Goal: Contribute content: Add original content to the website for others to see

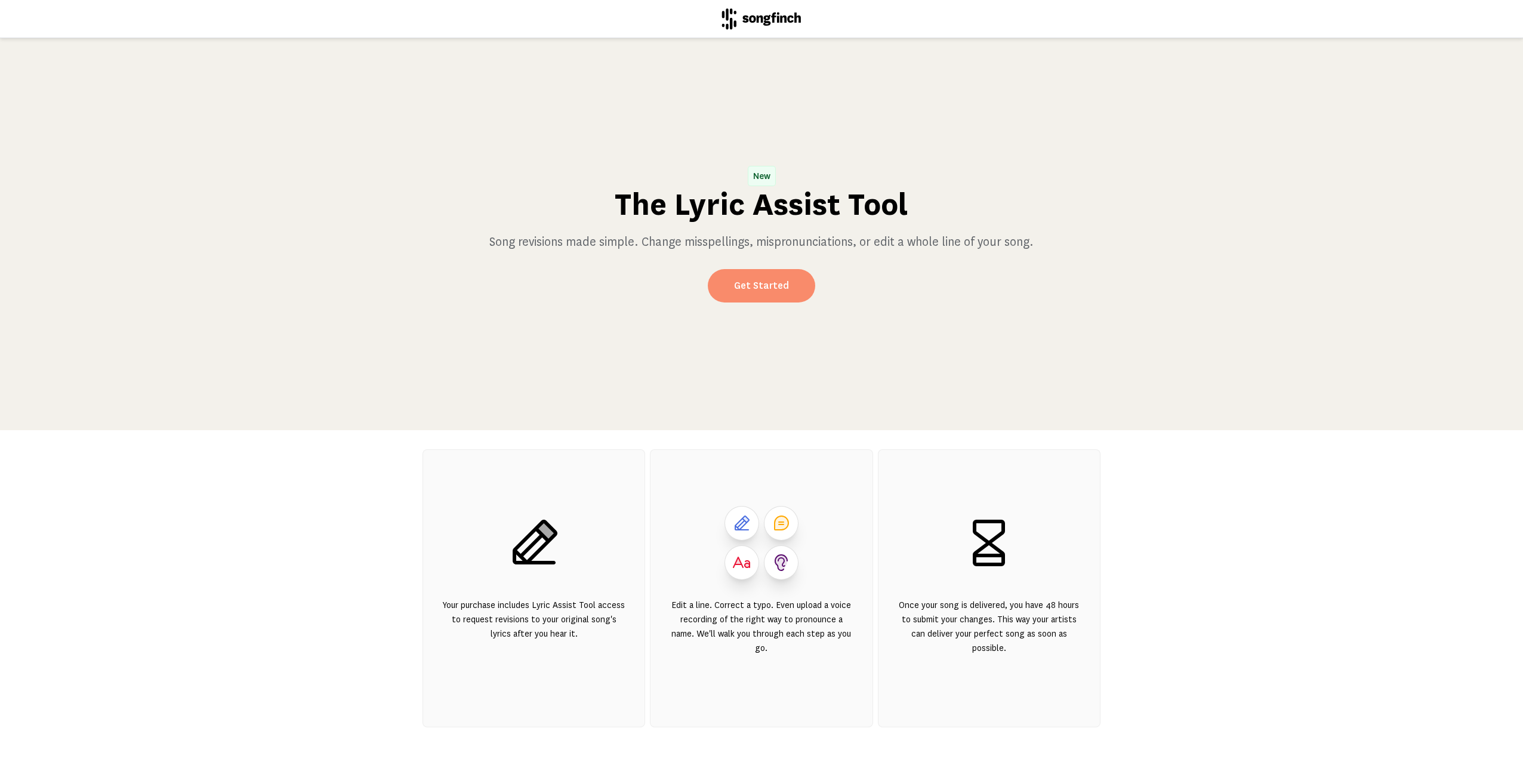
click at [753, 285] on link "Get Started" at bounding box center [761, 286] width 107 height 34
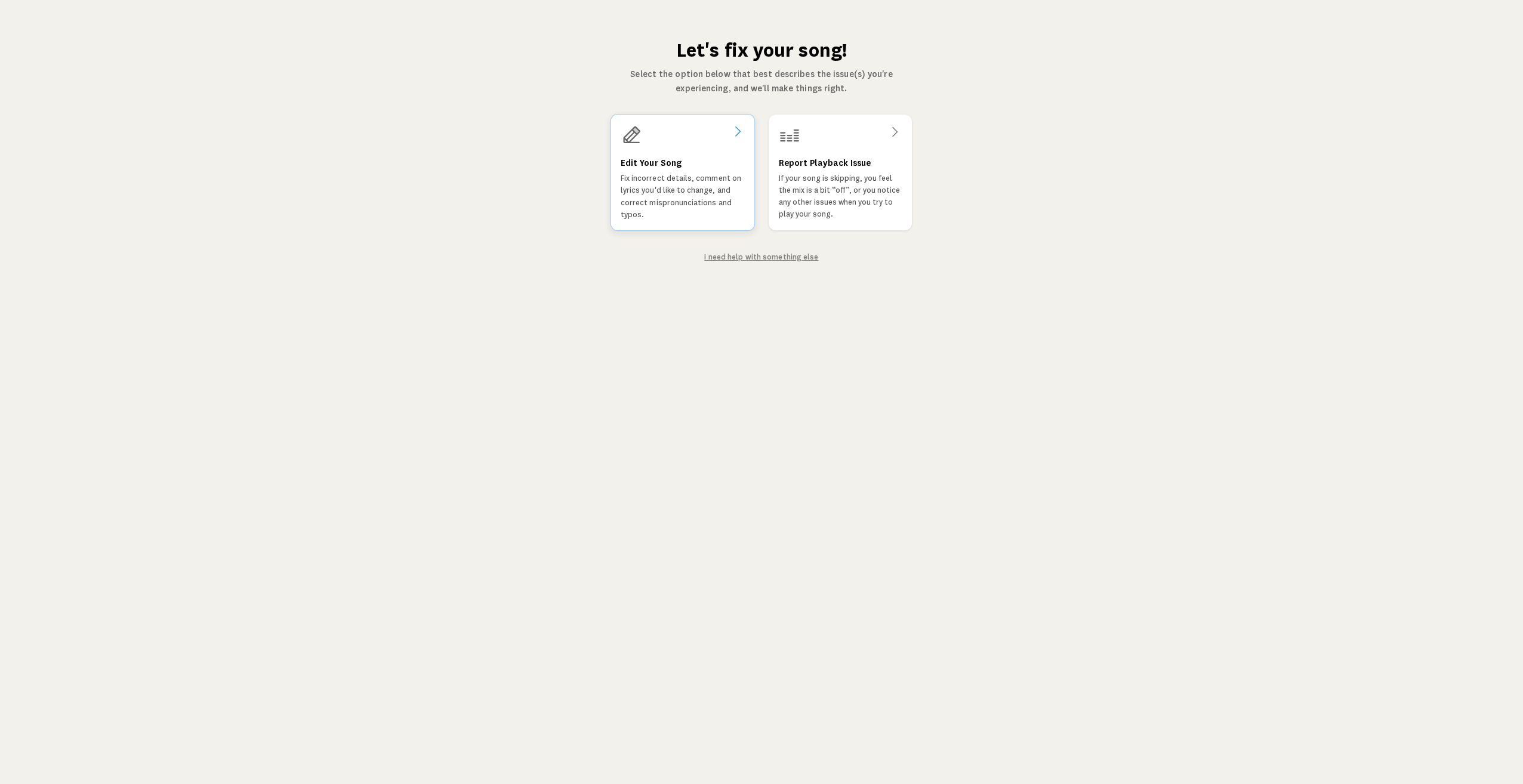
click at [700, 174] on p "Fix incorrect details, comment on lyrics you'd like to change, and correct misp…" at bounding box center [683, 197] width 124 height 49
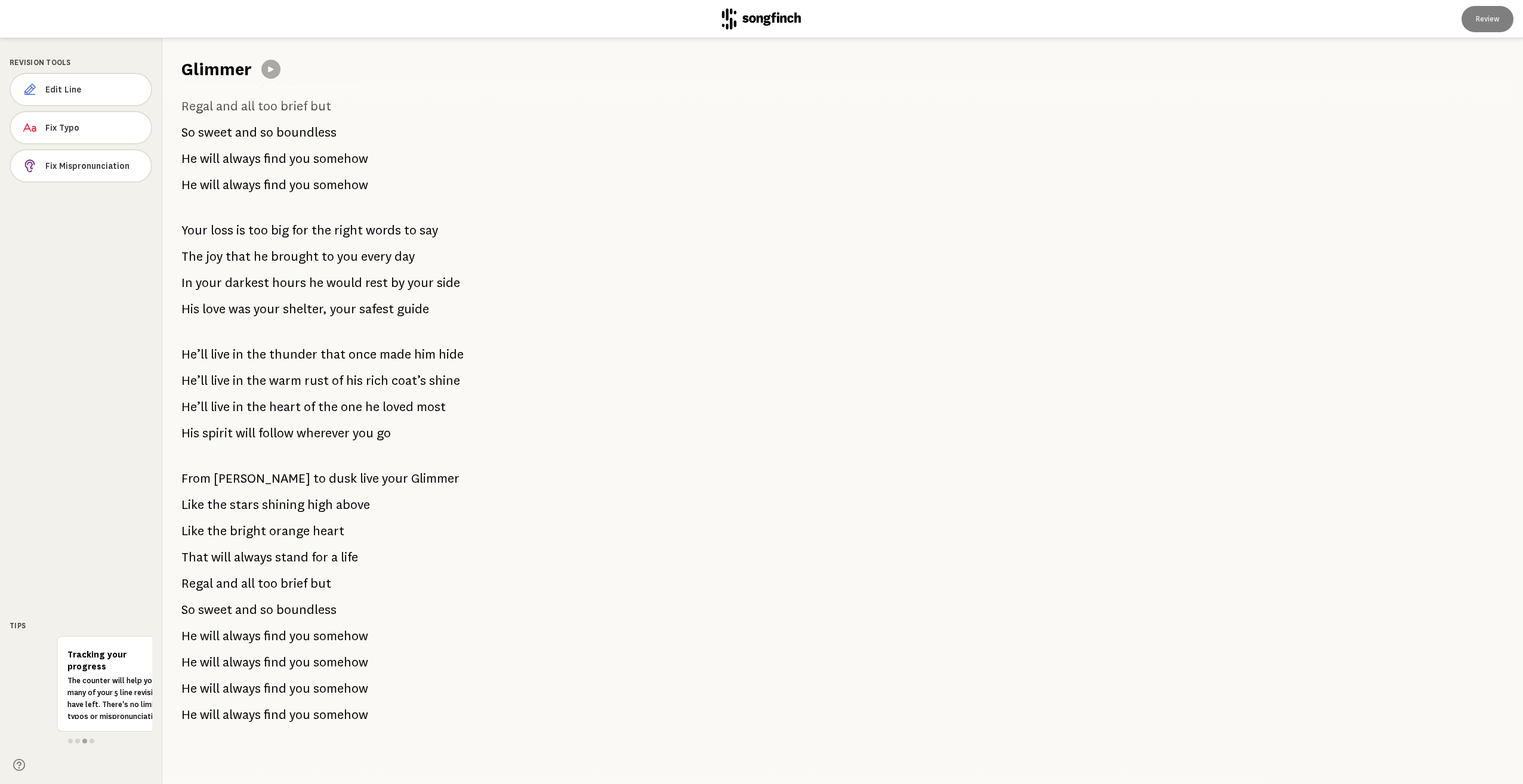
scroll to position [867, 0]
click at [74, 88] on span "Edit Line" at bounding box center [93, 90] width 96 height 12
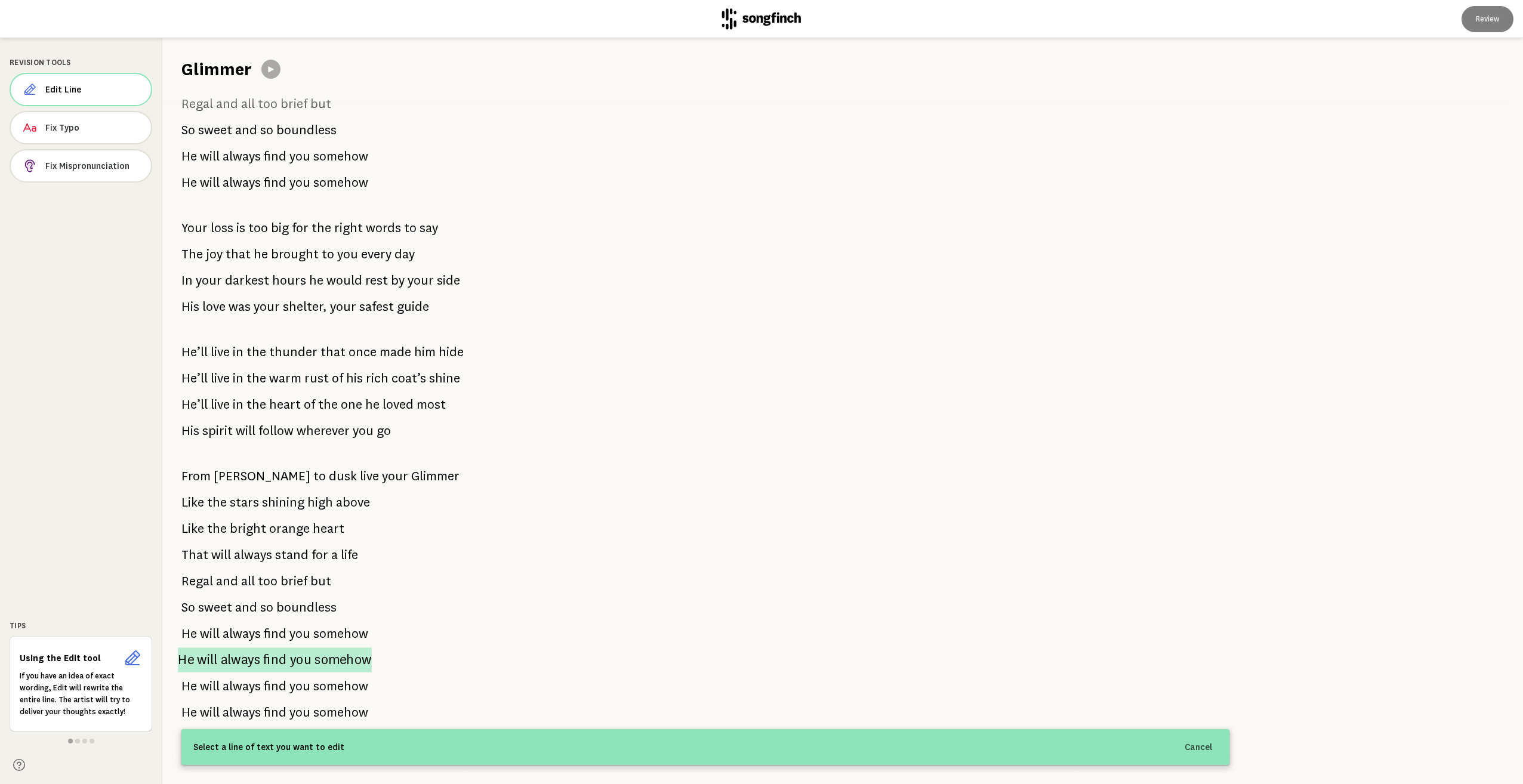
click at [259, 652] on span "always" at bounding box center [241, 660] width 39 height 25
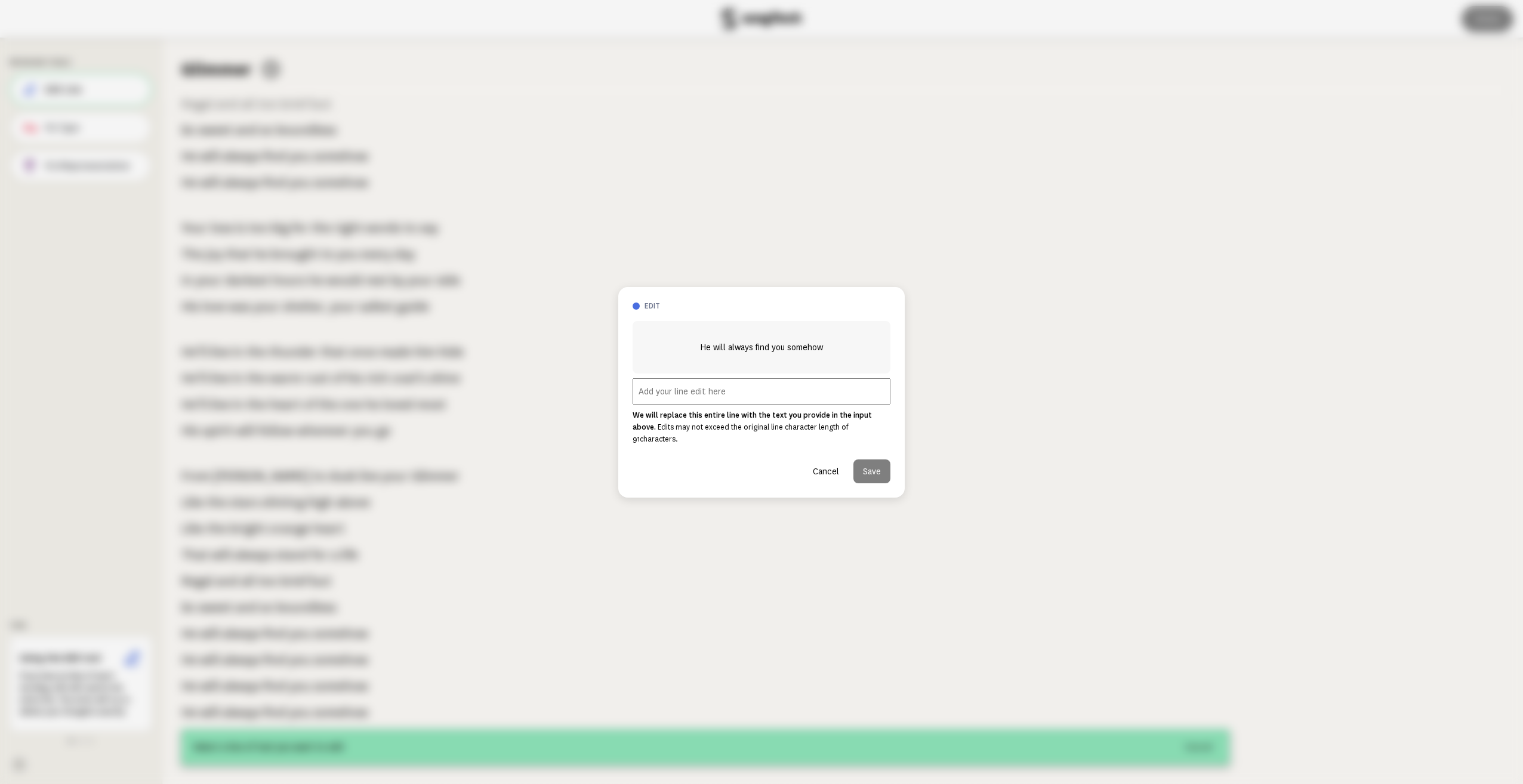
click at [700, 398] on input "text" at bounding box center [761, 391] width 258 height 26
paste input "And he’s with you even now"
type input "And he’s with you even now"
click at [832, 466] on button "Cancel" at bounding box center [826, 471] width 45 height 24
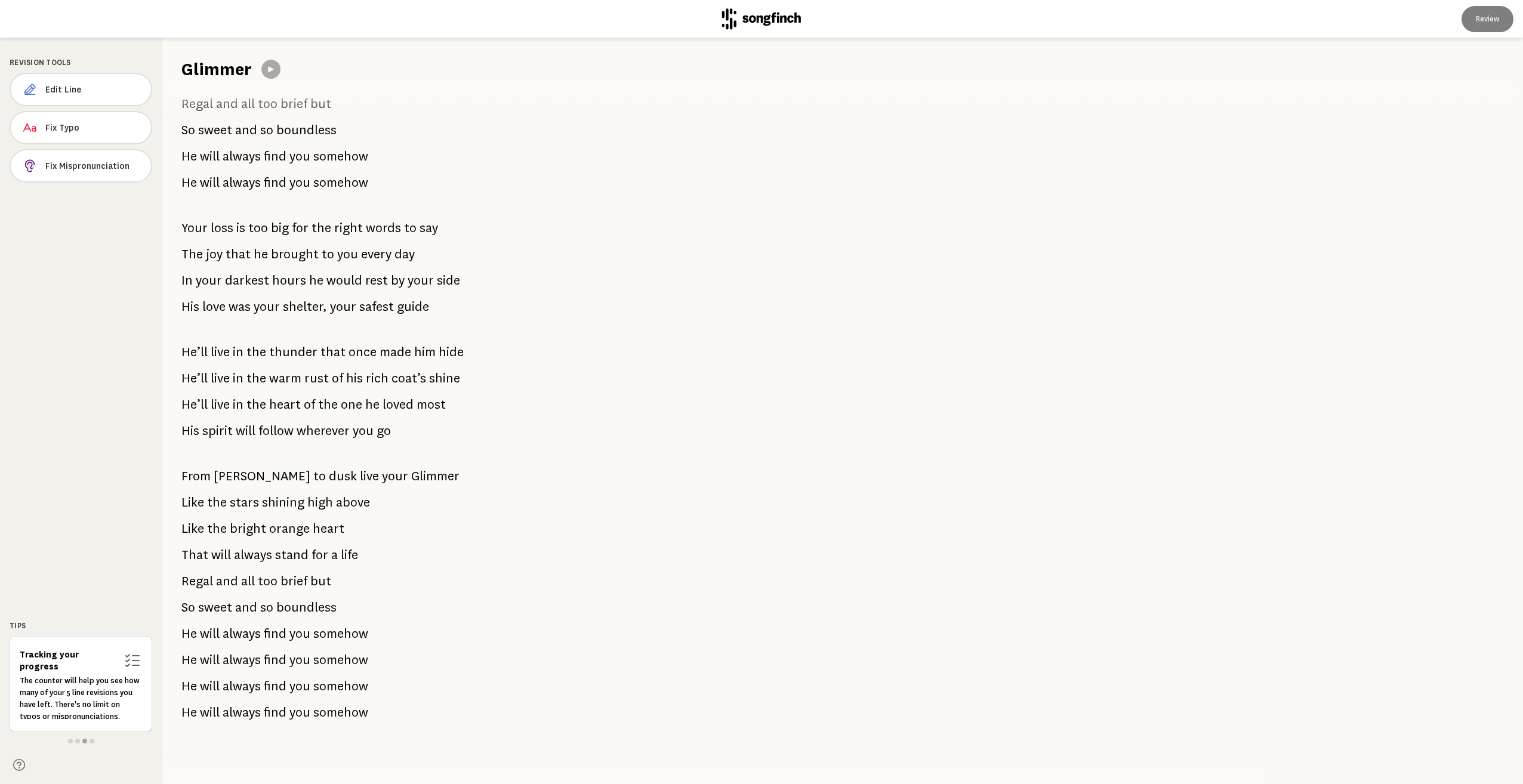
click at [259, 627] on span "always" at bounding box center [241, 633] width 38 height 24
click at [277, 651] on span "find" at bounding box center [275, 659] width 23 height 24
click at [91, 88] on span "Edit Line" at bounding box center [93, 90] width 96 height 12
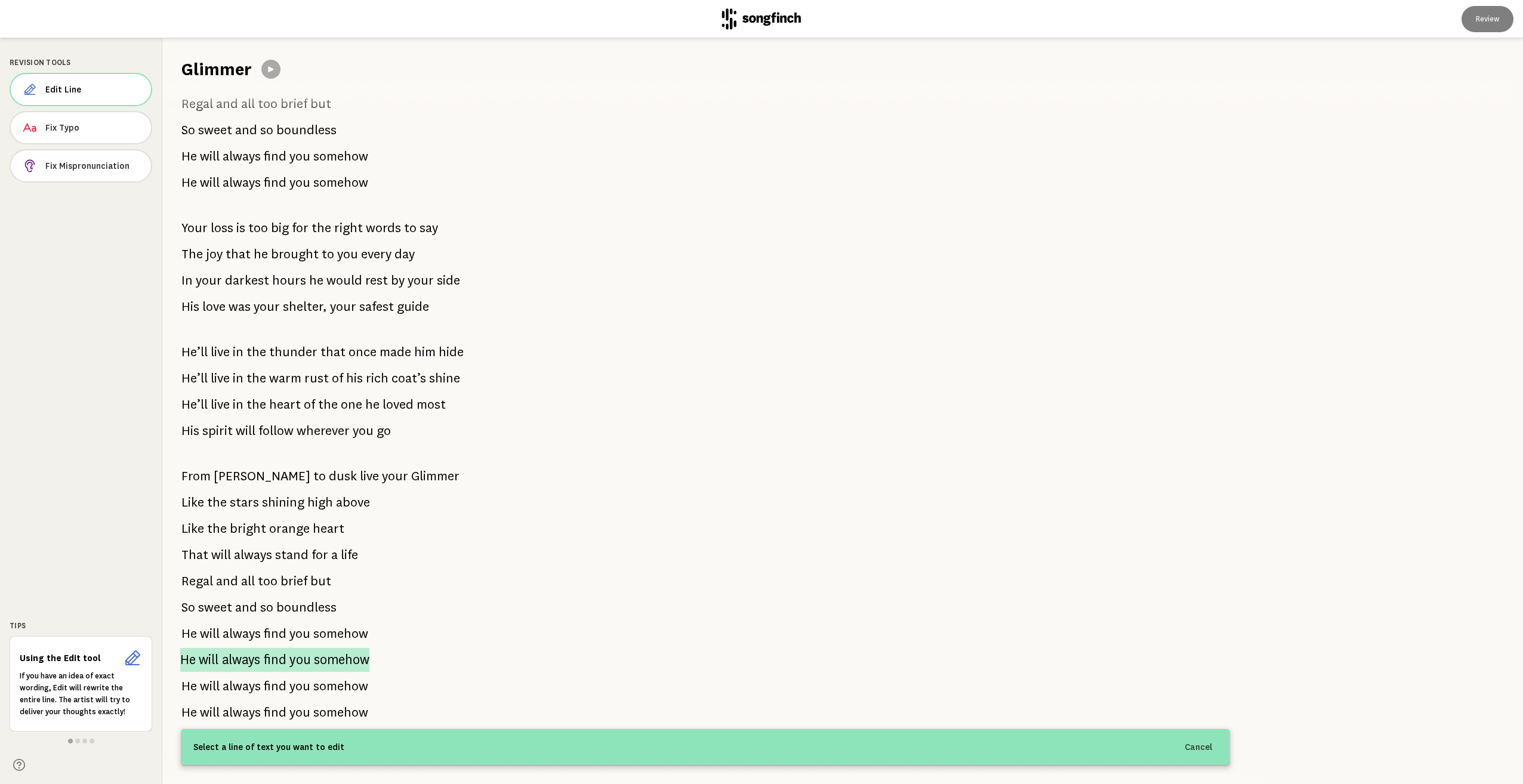
click at [235, 648] on span "always" at bounding box center [241, 660] width 39 height 24
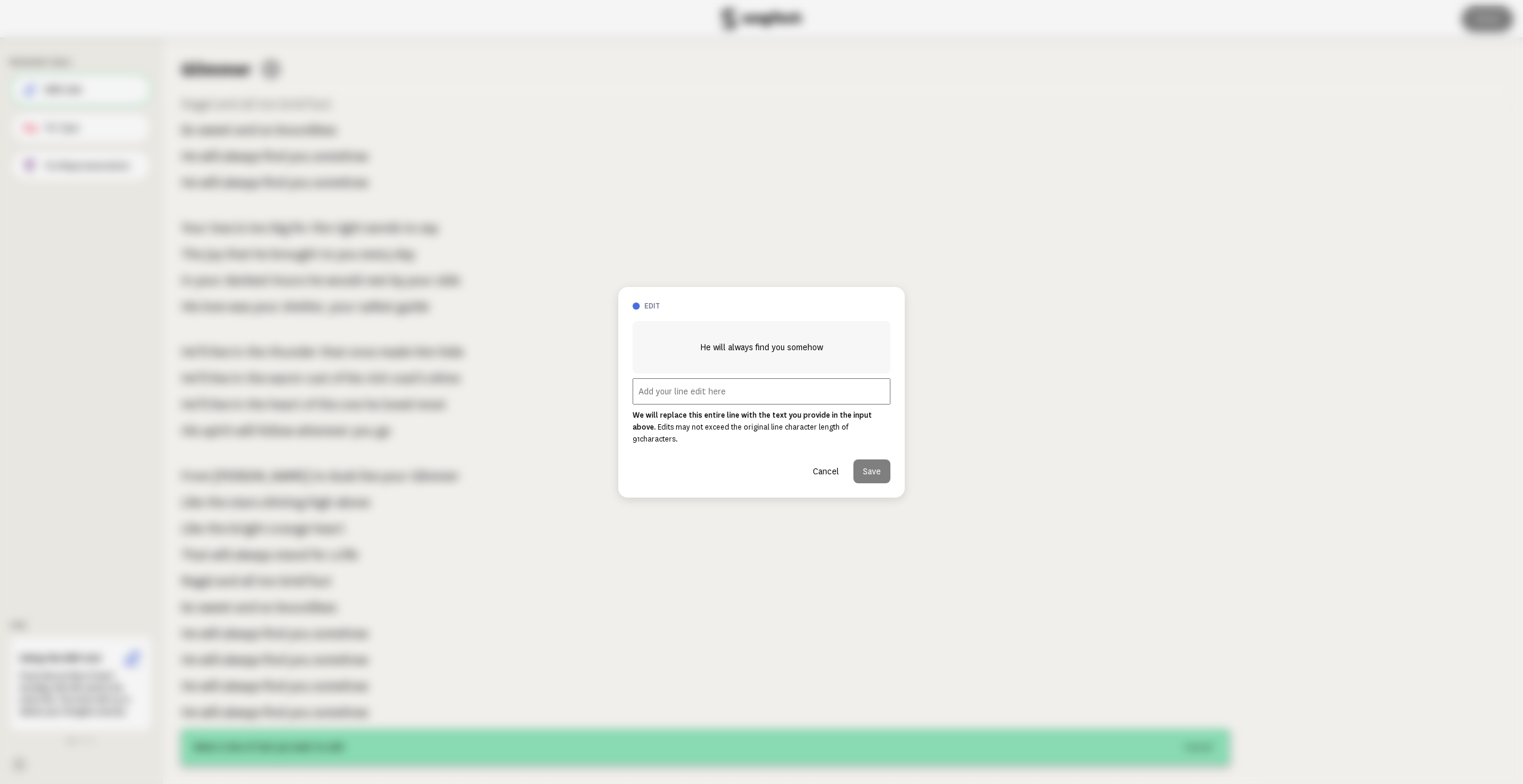
click at [749, 402] on input "text" at bounding box center [761, 391] width 258 height 26
paste input "And he’s with you even now"
type input "And he’s with you even now"
click at [880, 466] on button "Save" at bounding box center [872, 471] width 37 height 24
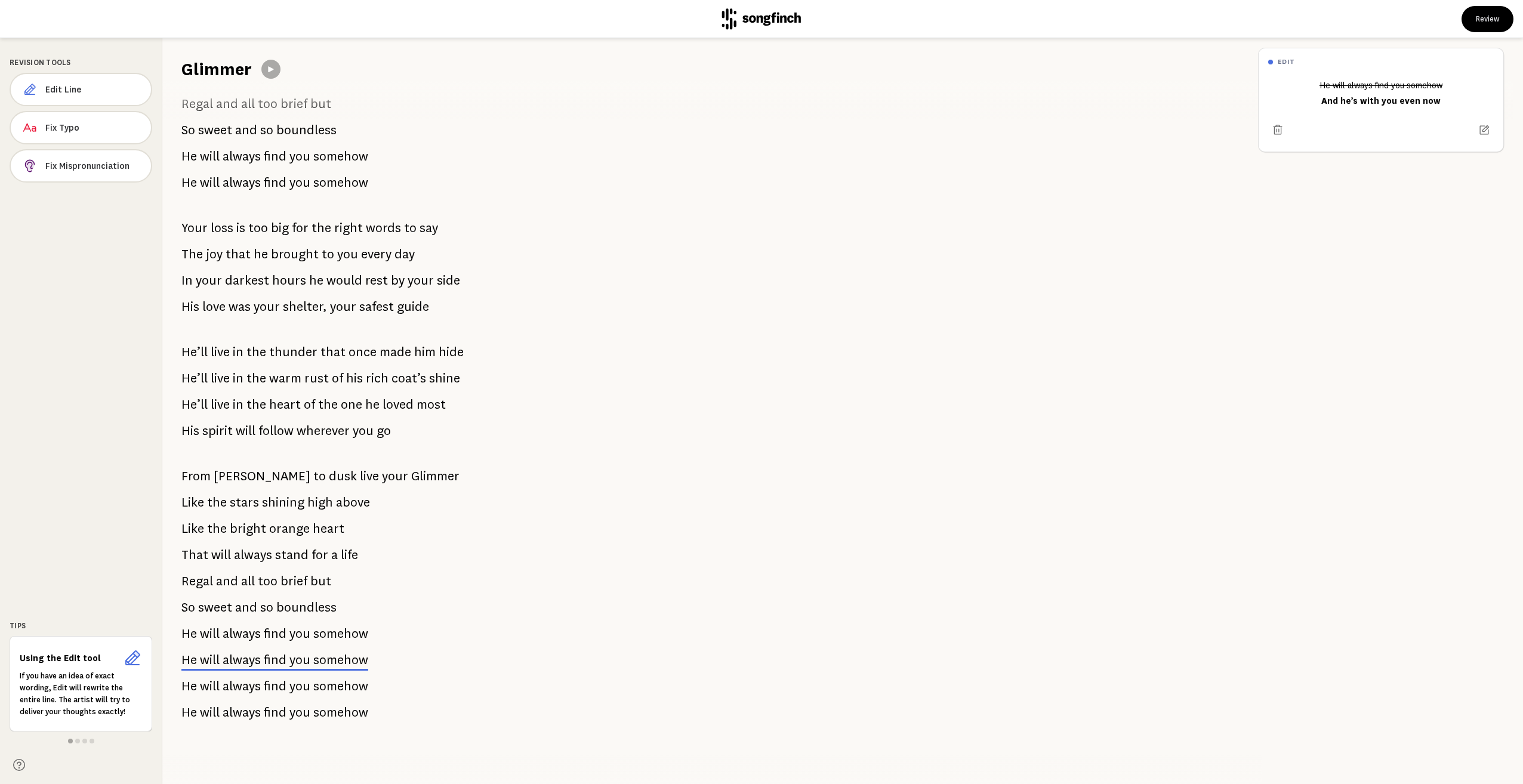
click at [327, 679] on span "somehow" at bounding box center [340, 686] width 55 height 24
click at [81, 90] on span "Edit Line" at bounding box center [93, 90] width 96 height 12
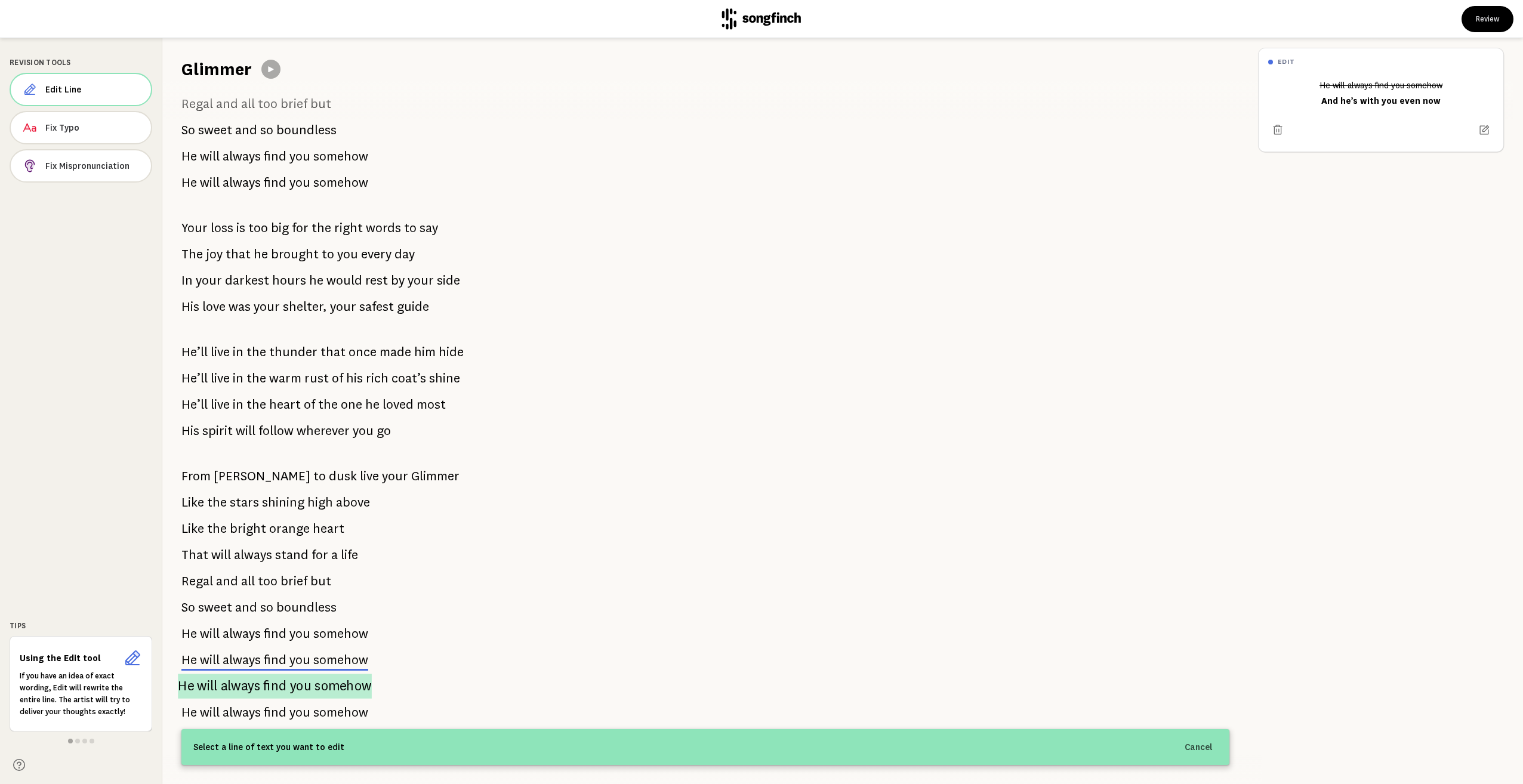
click at [300, 681] on span "you" at bounding box center [301, 686] width 22 height 25
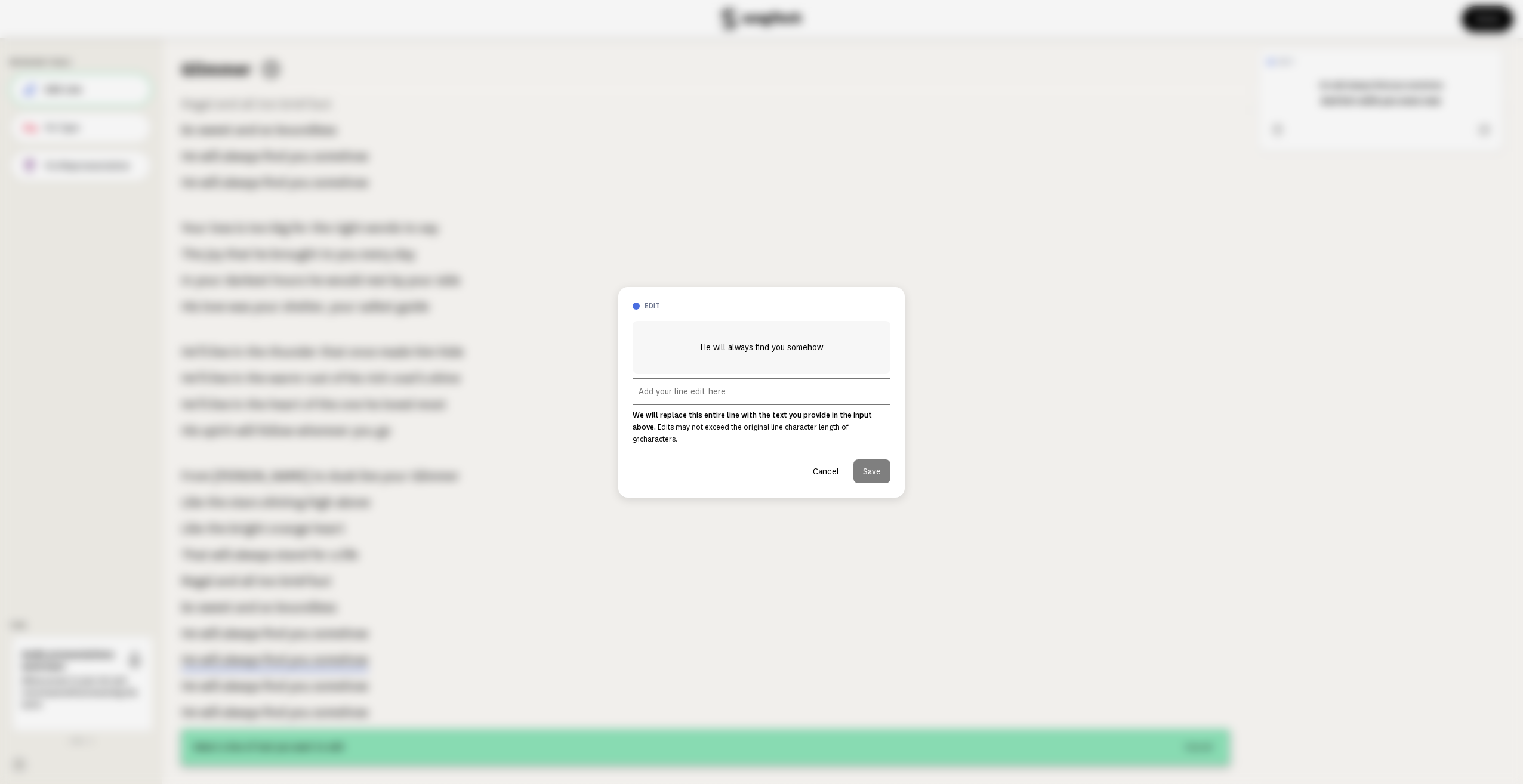
click at [744, 397] on input "text" at bounding box center [761, 391] width 258 height 26
type input "Remove line so don't have 4 repeats if possible"
click at [876, 460] on button "Save" at bounding box center [872, 471] width 37 height 24
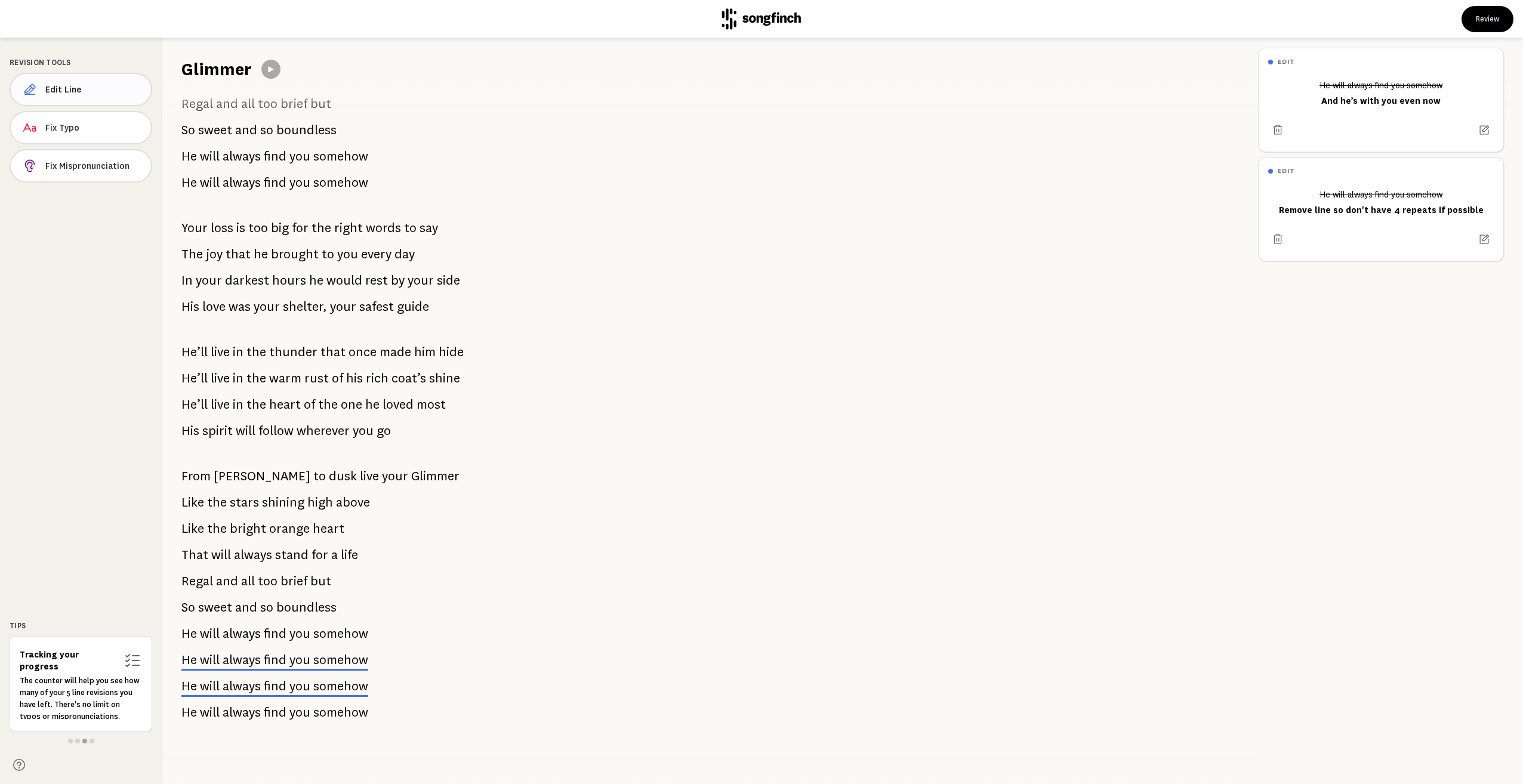
click at [105, 92] on span "Edit Line" at bounding box center [93, 90] width 96 height 12
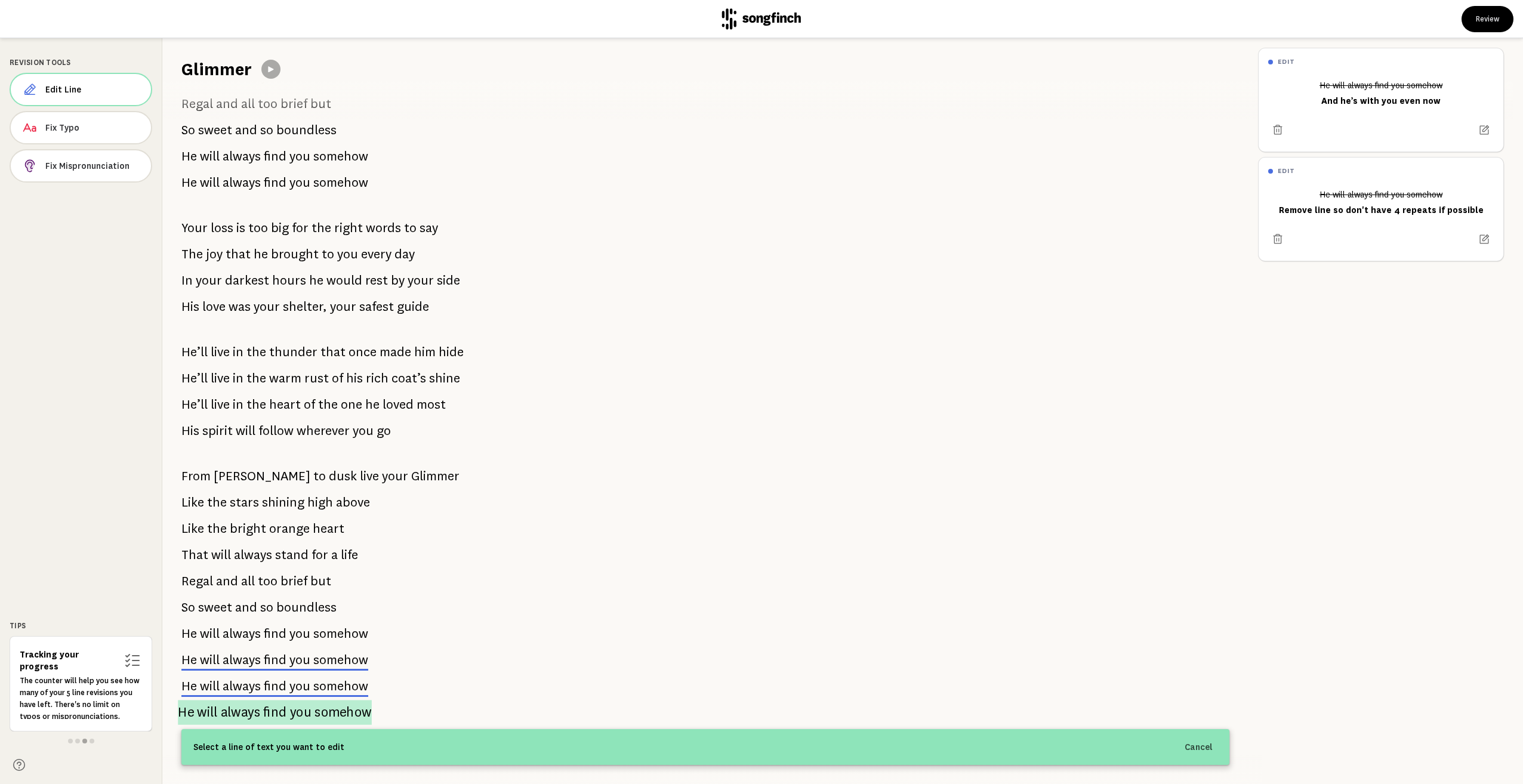
click at [318, 700] on span "somehow" at bounding box center [343, 712] width 57 height 25
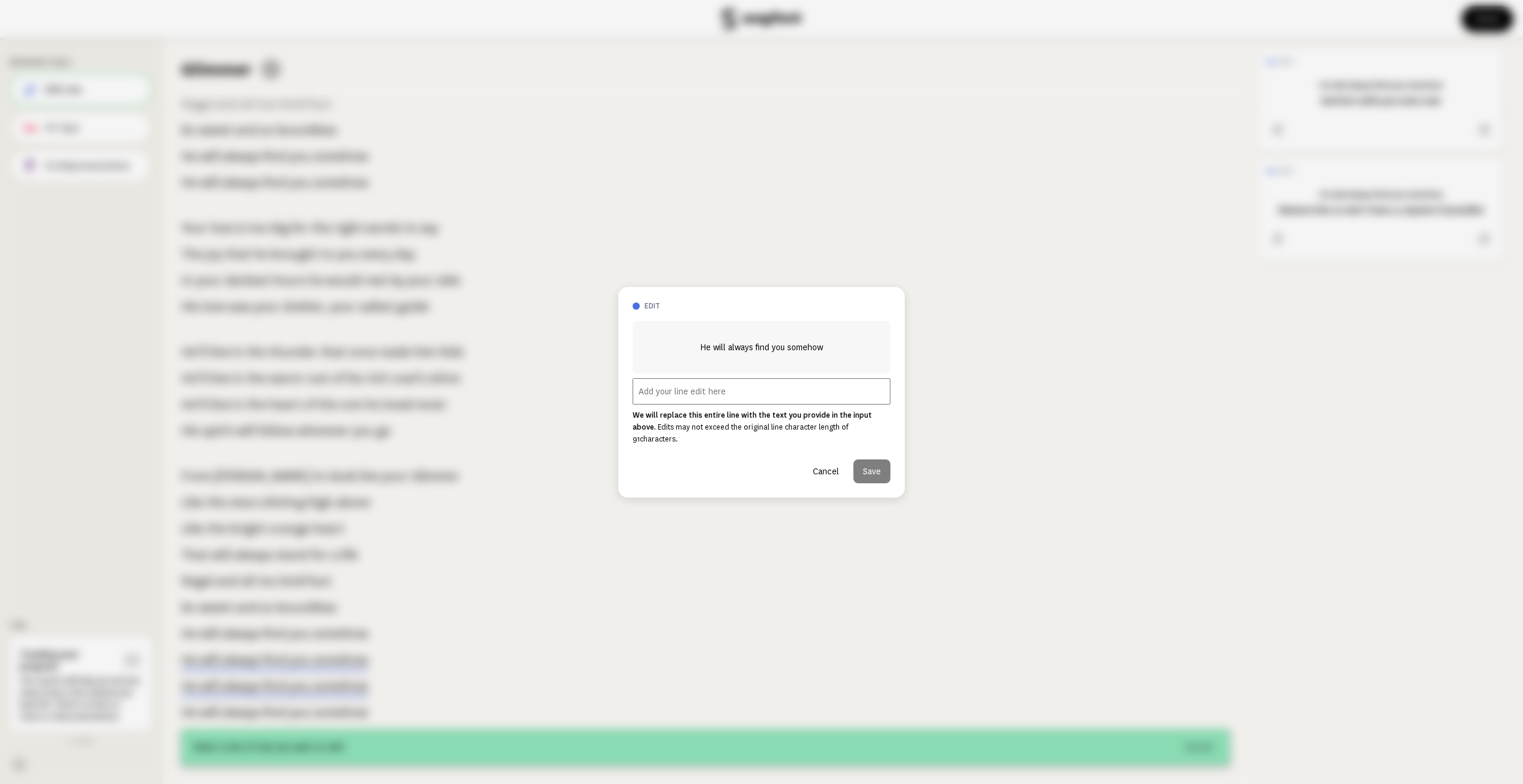
click at [695, 398] on input "text" at bounding box center [761, 391] width 258 height 26
type input "As per above"
click at [883, 469] on button "Save" at bounding box center [872, 471] width 37 height 24
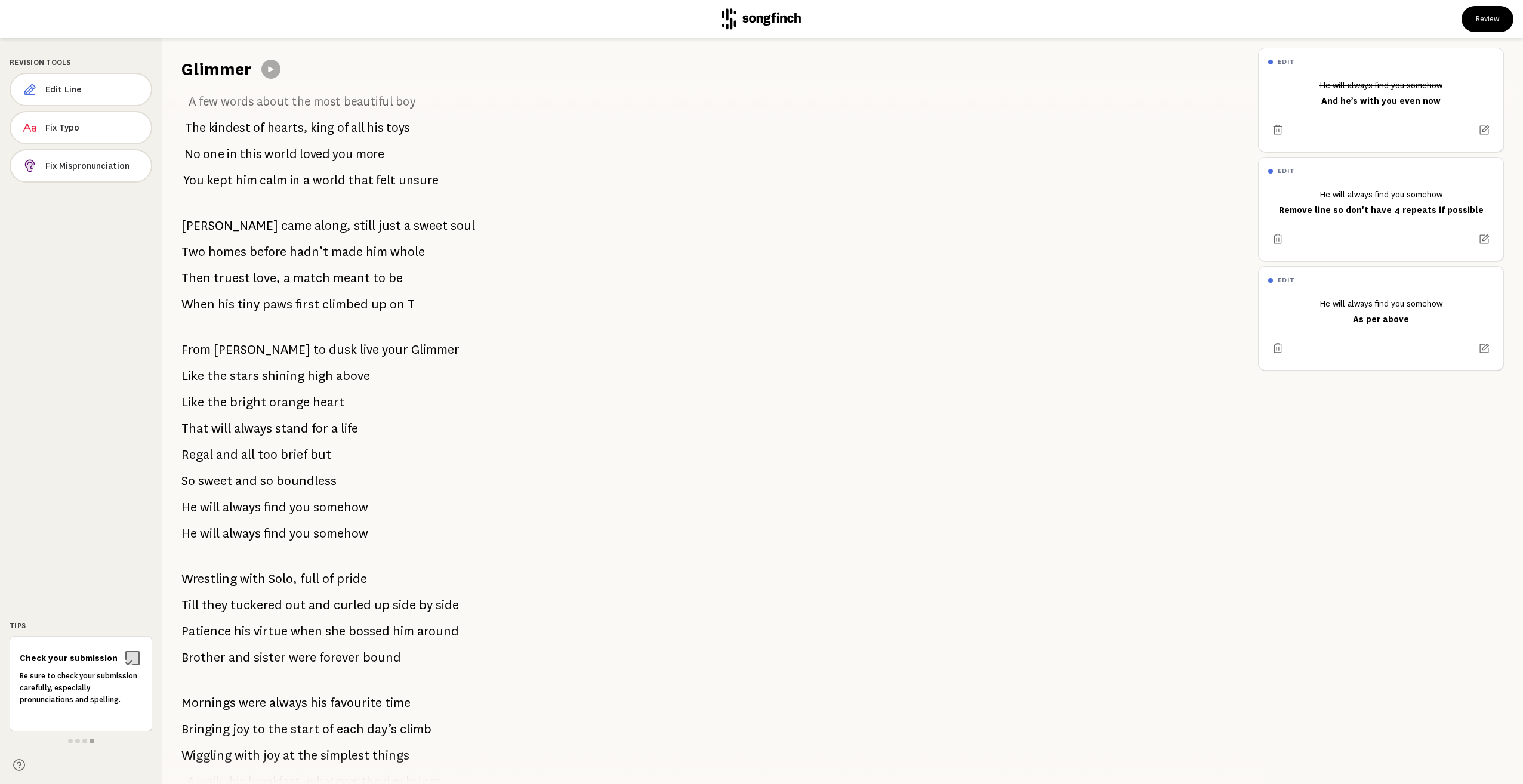
scroll to position [0, 0]
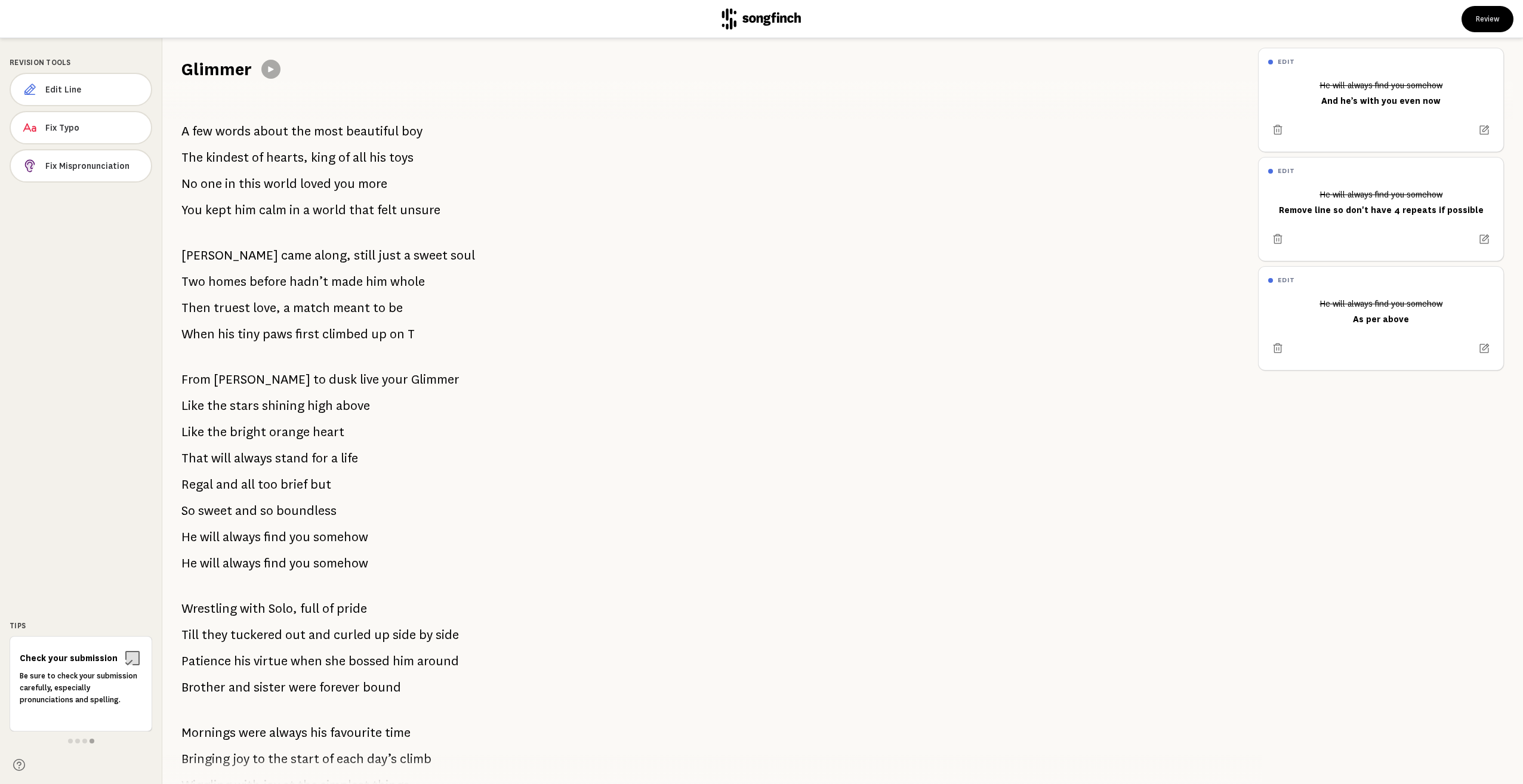
click at [79, 692] on p "Be sure to check your submission carefully, especially pronunciations and spell…" at bounding box center [80, 688] width 122 height 36
click at [84, 741] on span at bounding box center [84, 741] width 5 height 5
click at [79, 740] on span at bounding box center [78, 741] width 5 height 5
click at [68, 741] on span at bounding box center [70, 741] width 5 height 5
click at [1005, 504] on div "A few words about the most beautiful boy The kindest of hearts, king of all his…" at bounding box center [705, 432] width 1086 height 703
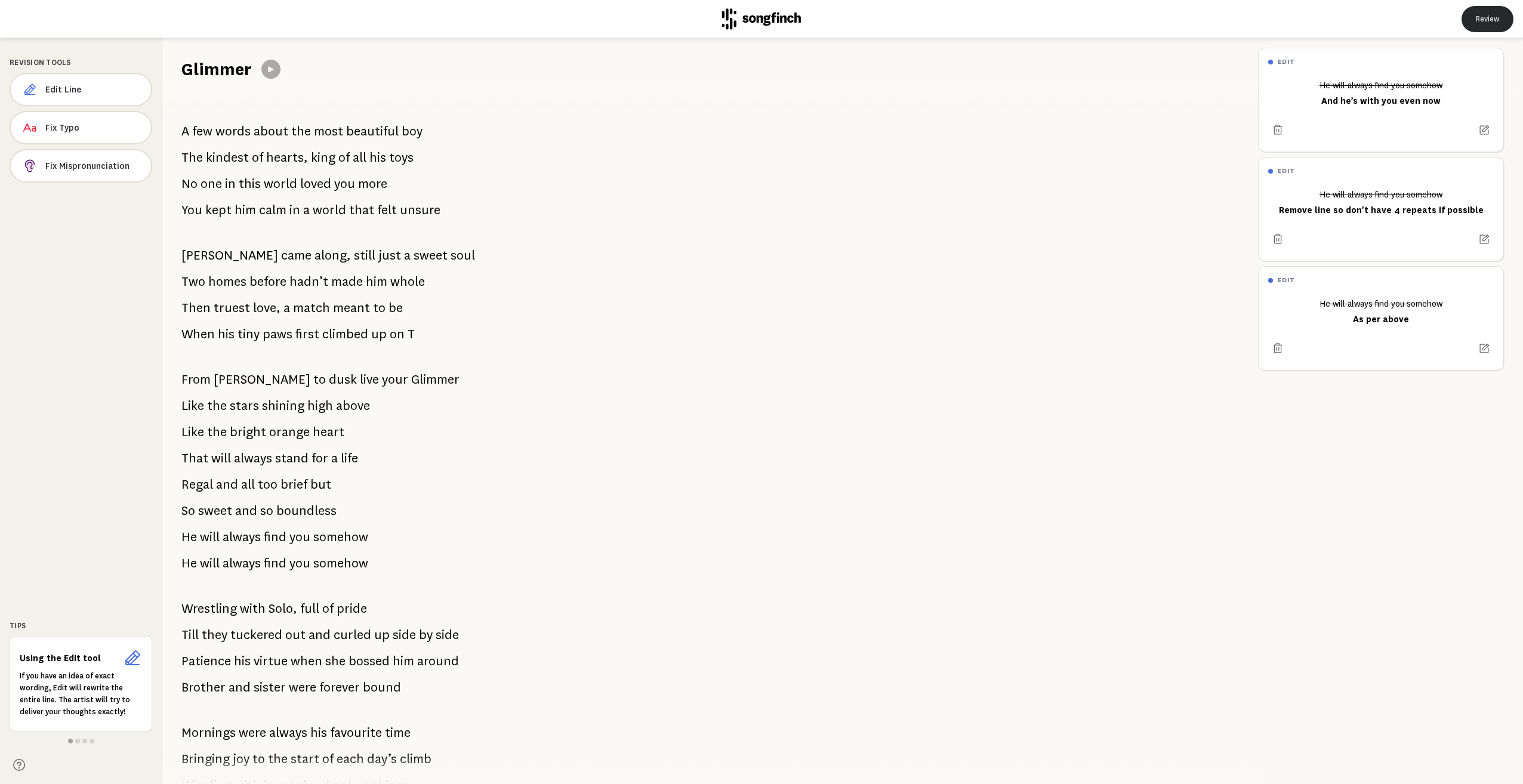
click at [1491, 22] on button "Review" at bounding box center [1487, 19] width 52 height 26
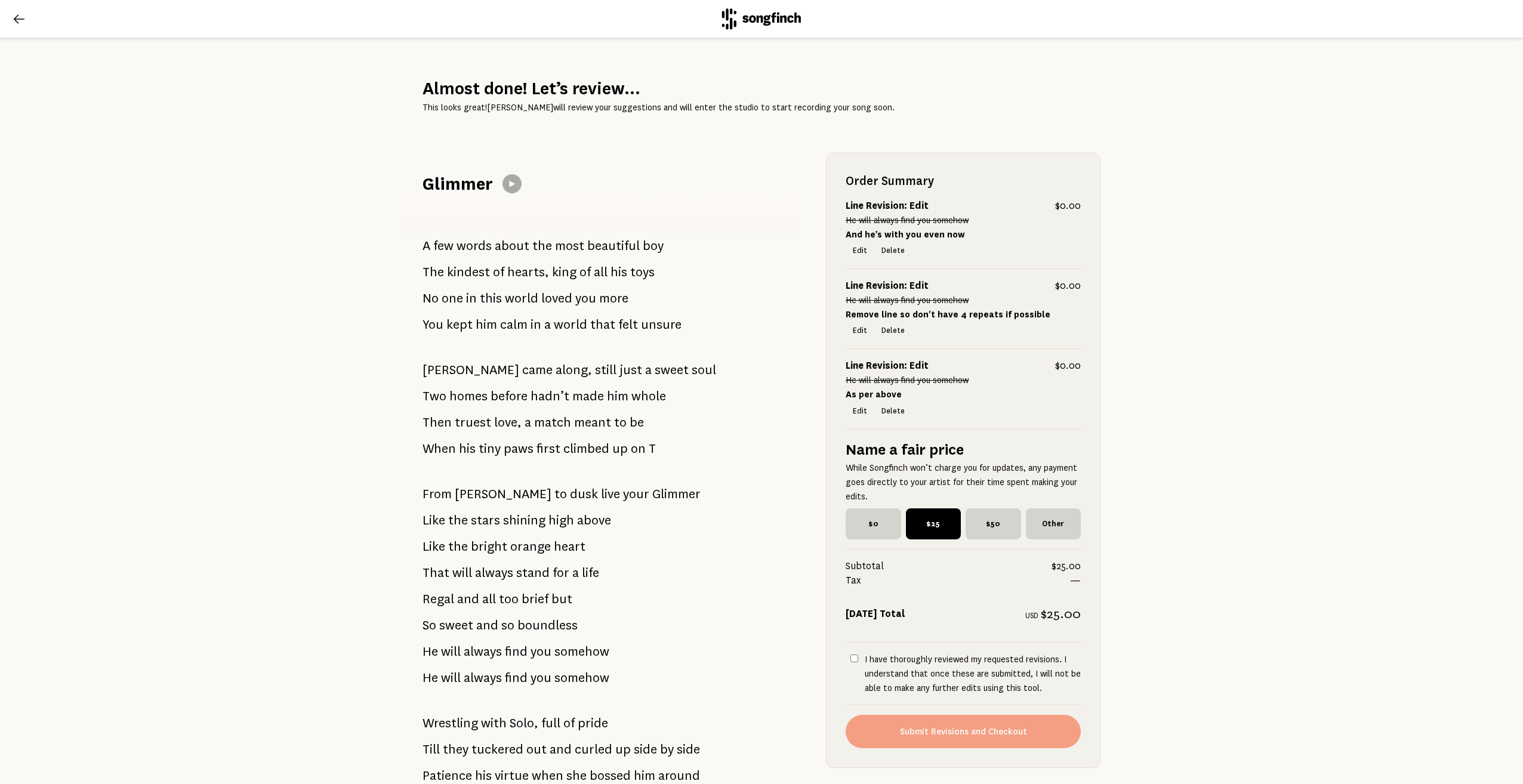
click at [519, 110] on p "This looks great! [PERSON_NAME] will review your suggestions and will enter the…" at bounding box center [762, 107] width 678 height 14
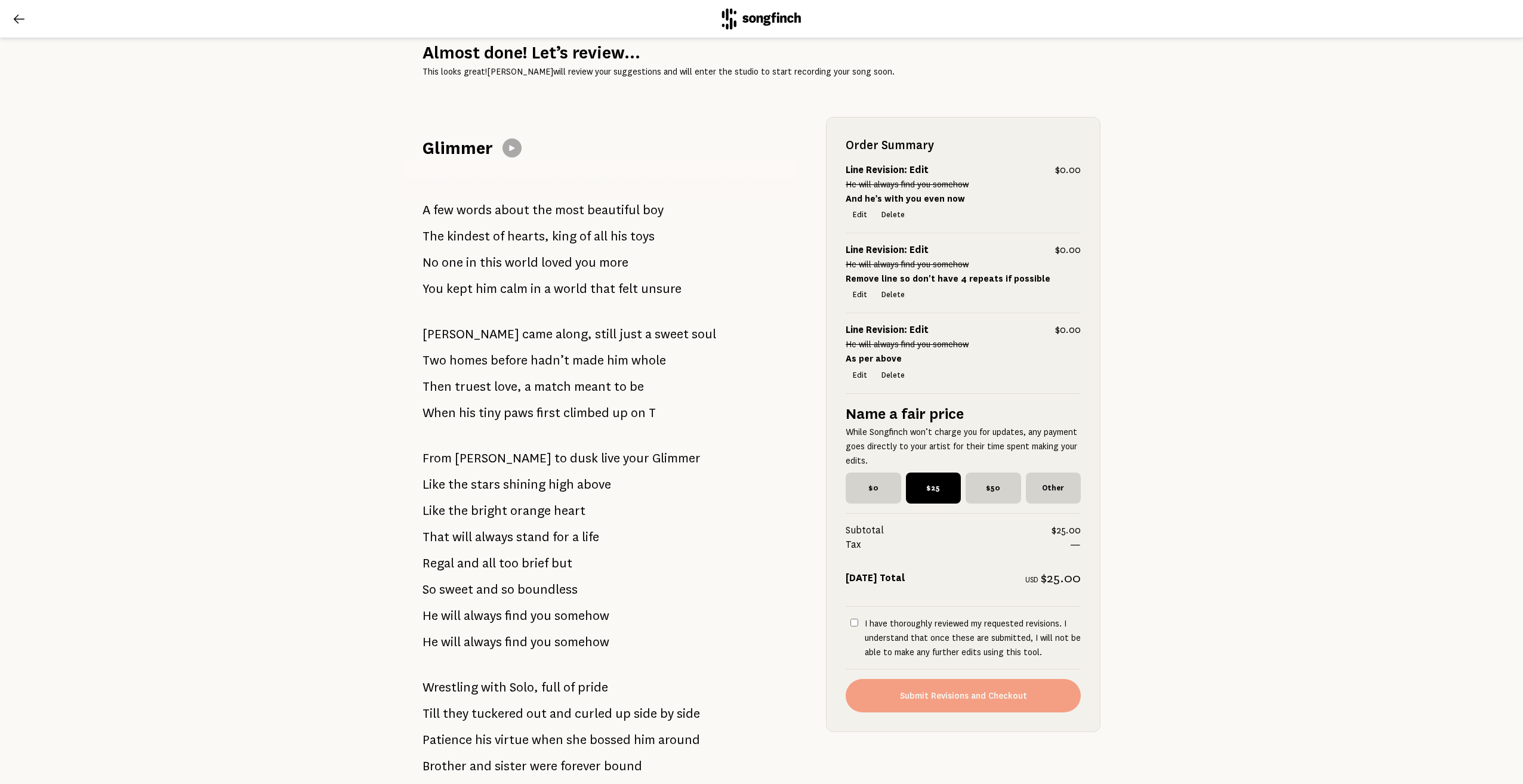
scroll to position [60, 0]
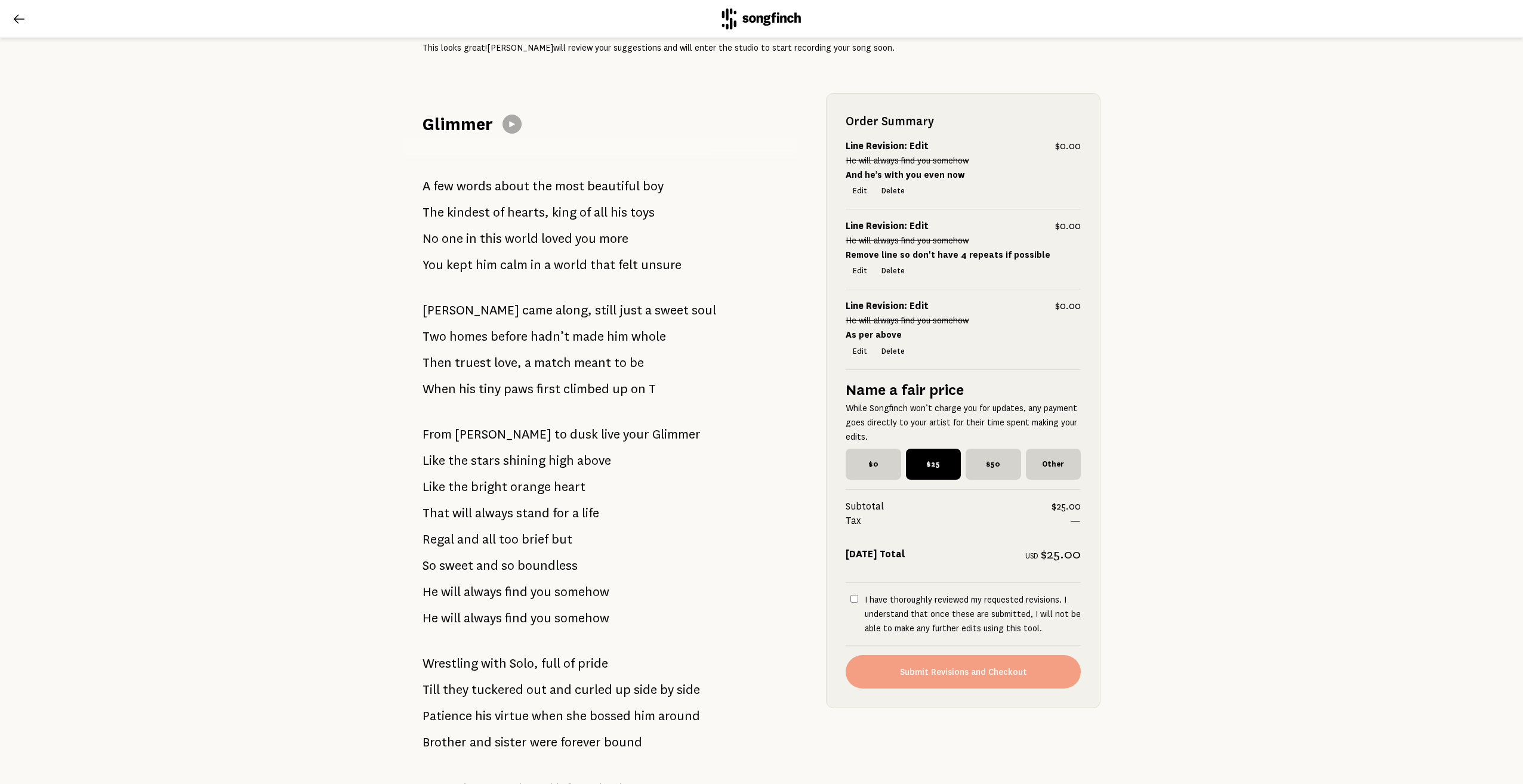
drag, startPoint x: 451, startPoint y: 432, endPoint x: 536, endPoint y: 436, distance: 85.1
click at [536, 436] on p "From [PERSON_NAME] to dusk live your Glimmer" at bounding box center [562, 434] width 278 height 24
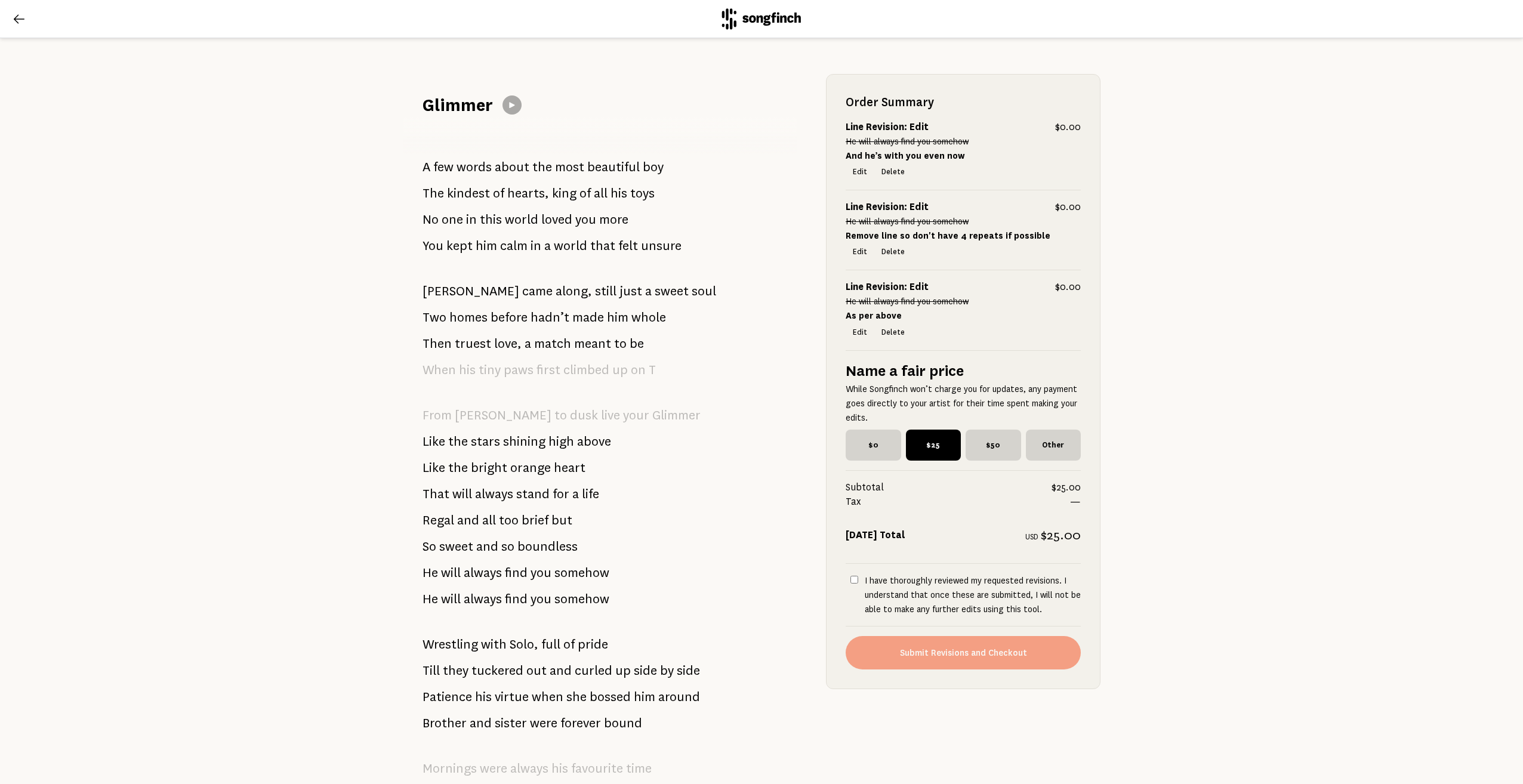
scroll to position [0, 0]
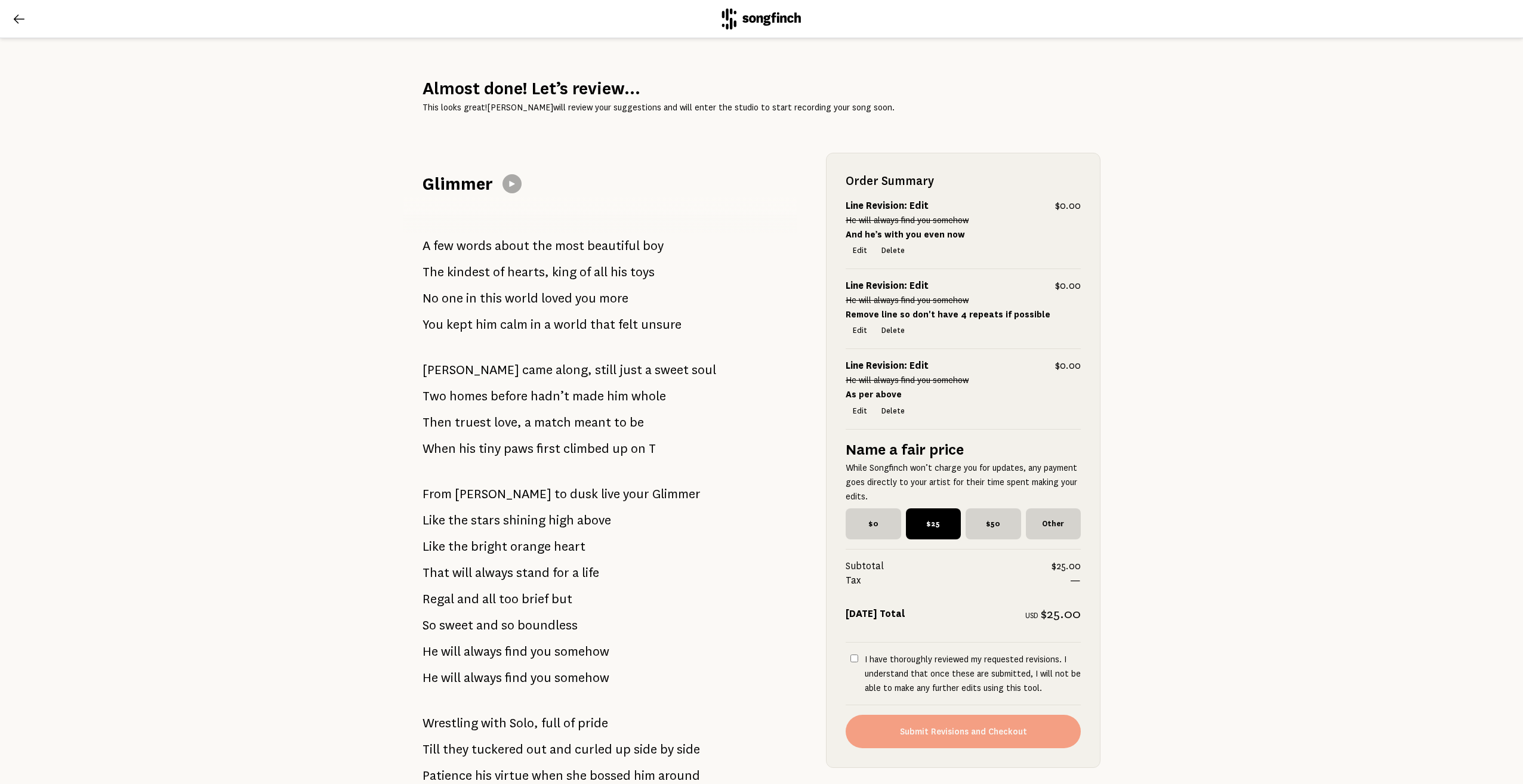
click at [22, 22] on icon at bounding box center [19, 19] width 14 height 14
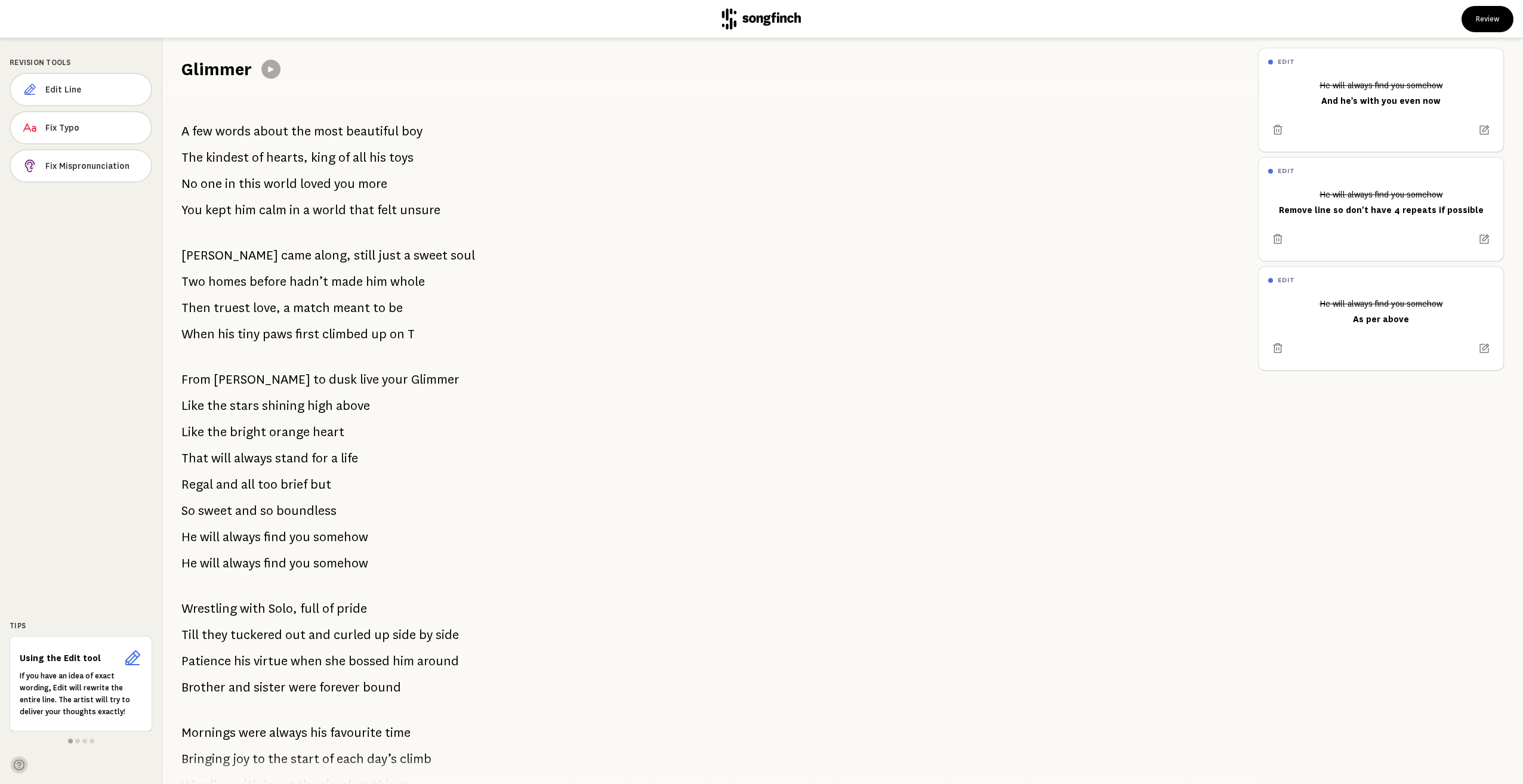
click at [18, 764] on icon at bounding box center [19, 765] width 11 height 11
